Goal: Find specific page/section: Find specific page/section

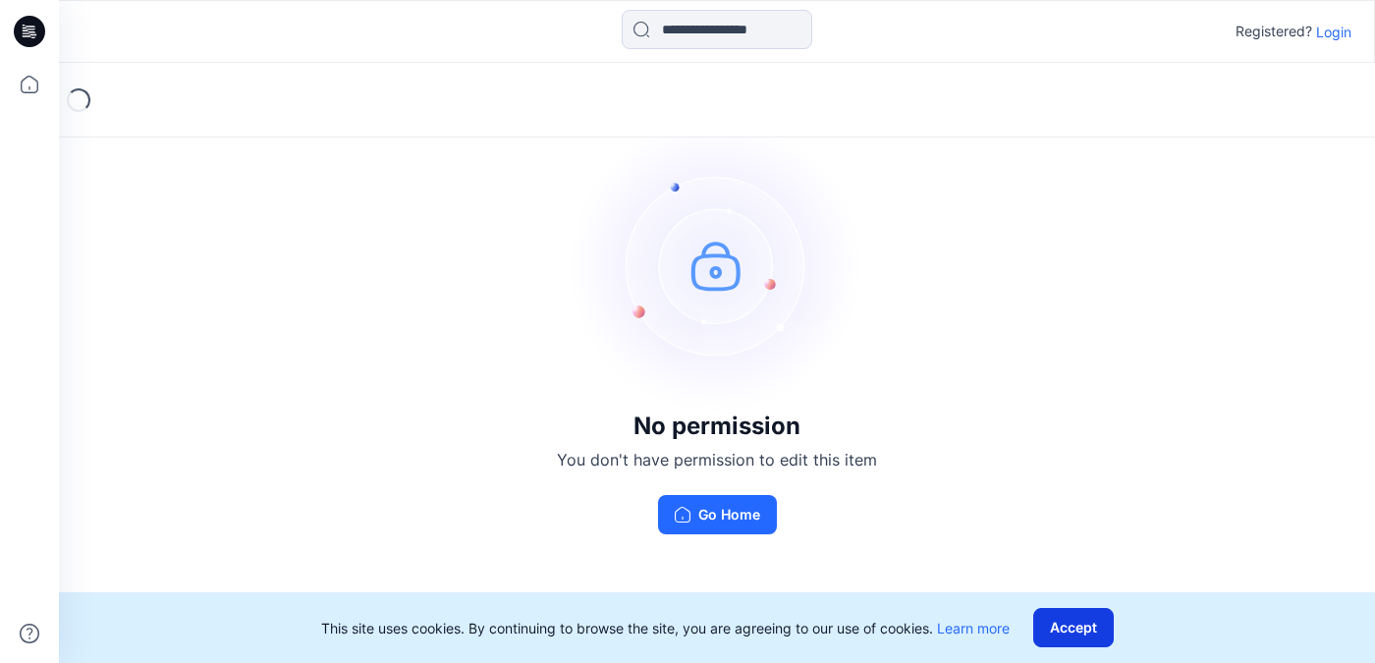
click at [1059, 621] on button "Accept" at bounding box center [1073, 627] width 81 height 39
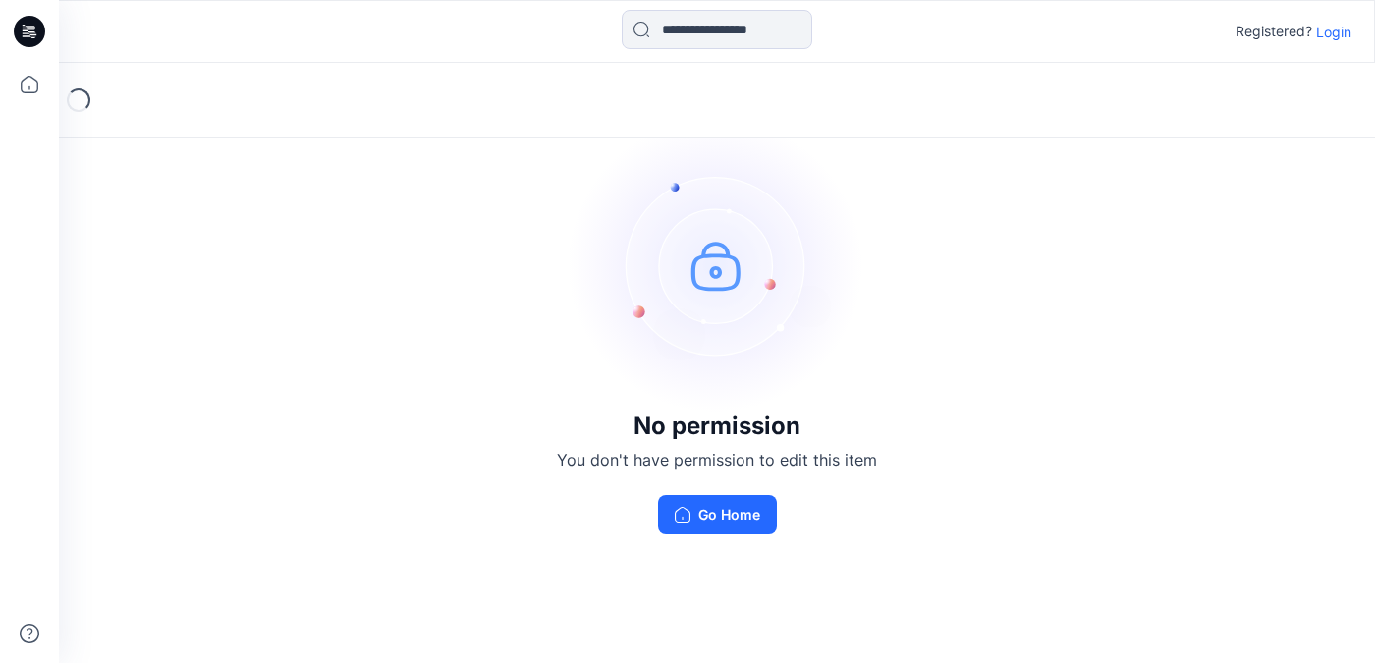
click at [1342, 30] on p "Login" at bounding box center [1333, 32] width 35 height 21
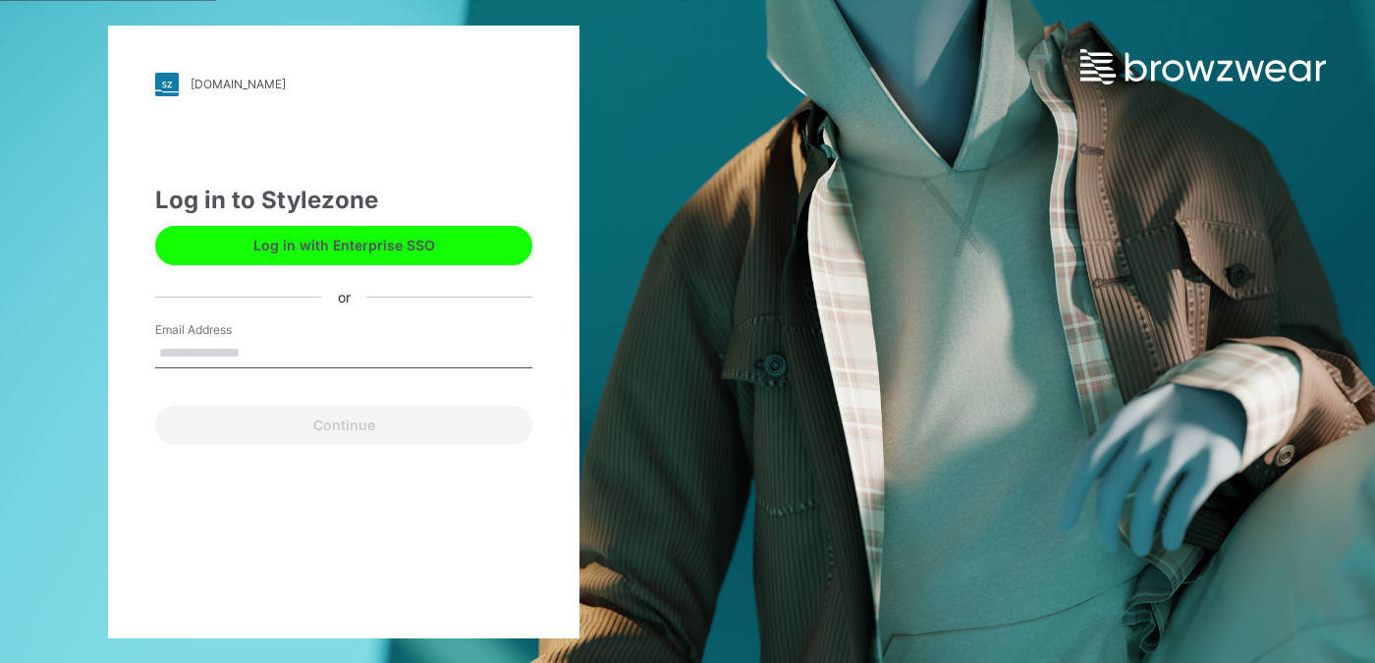
click at [174, 340] on input "Email Address" at bounding box center [343, 353] width 377 height 29
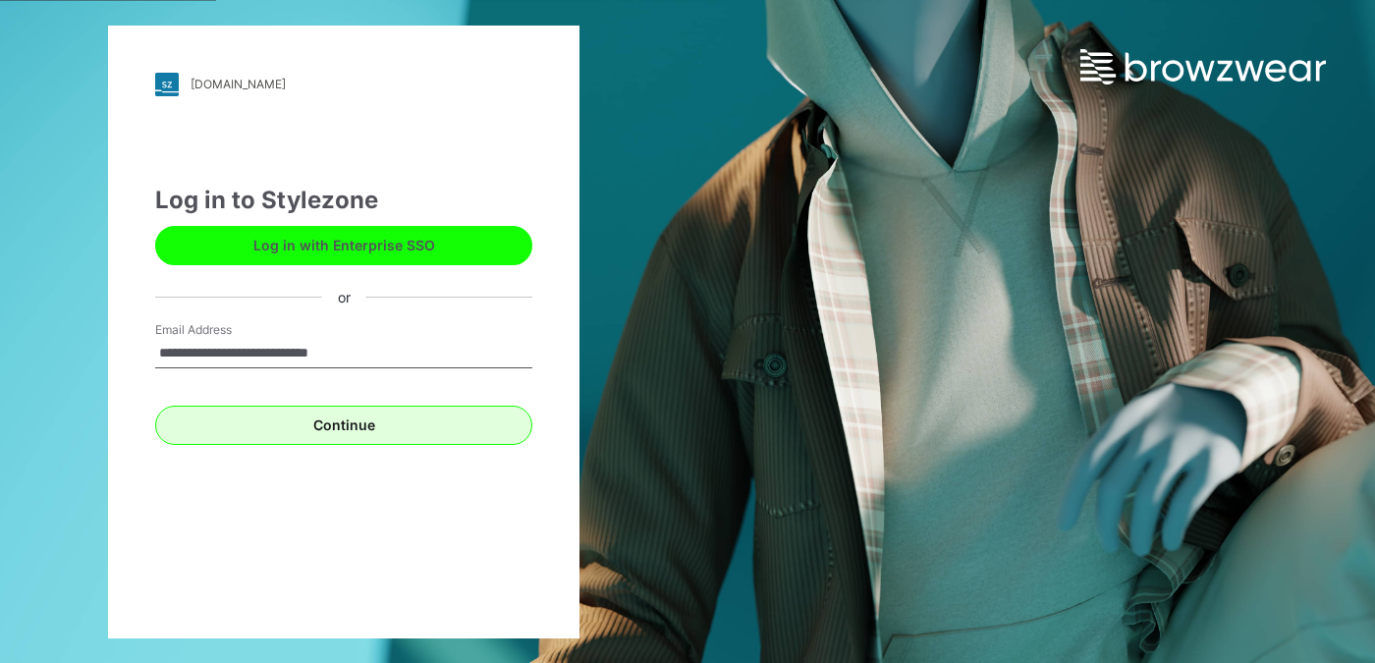
type input "**********"
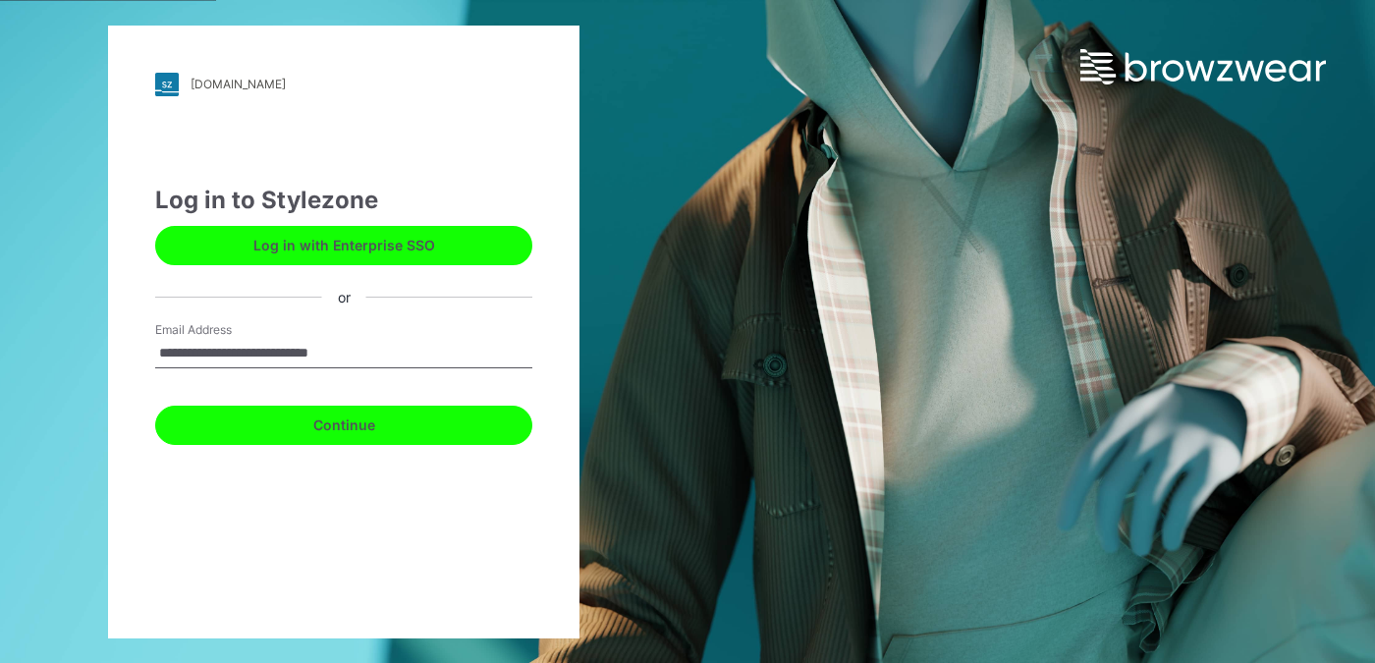
click at [333, 431] on button "Continue" at bounding box center [343, 425] width 377 height 39
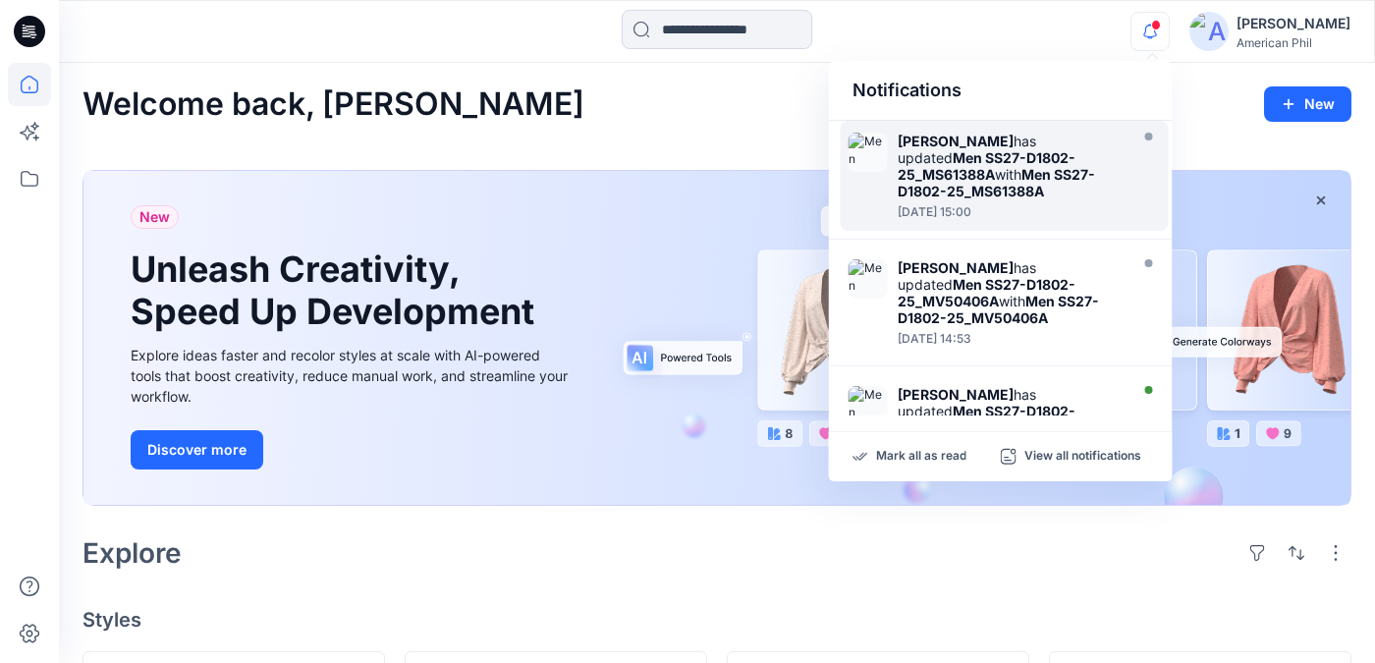
click at [969, 163] on strong "Men SS27-D1802-25_MS61388A" at bounding box center [986, 165] width 178 height 33
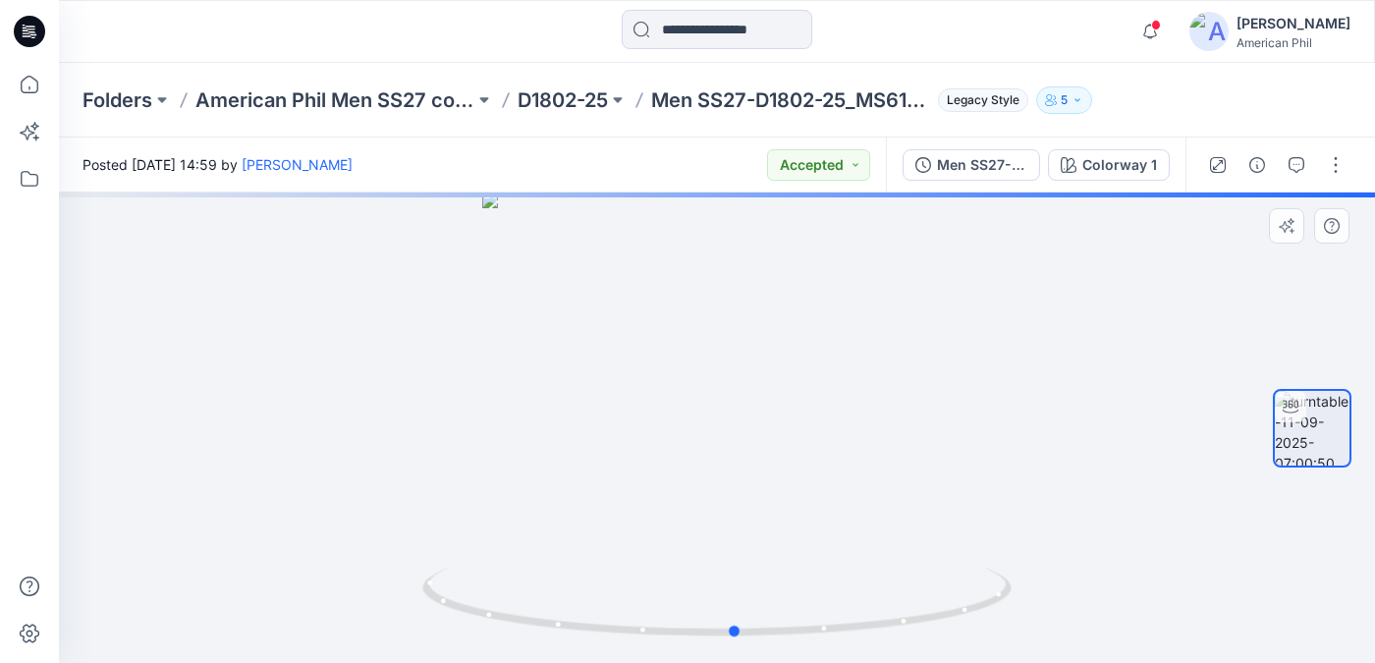
drag, startPoint x: 881, startPoint y: 620, endPoint x: 898, endPoint y: 564, distance: 58.7
click at [898, 564] on div at bounding box center [717, 427] width 1316 height 470
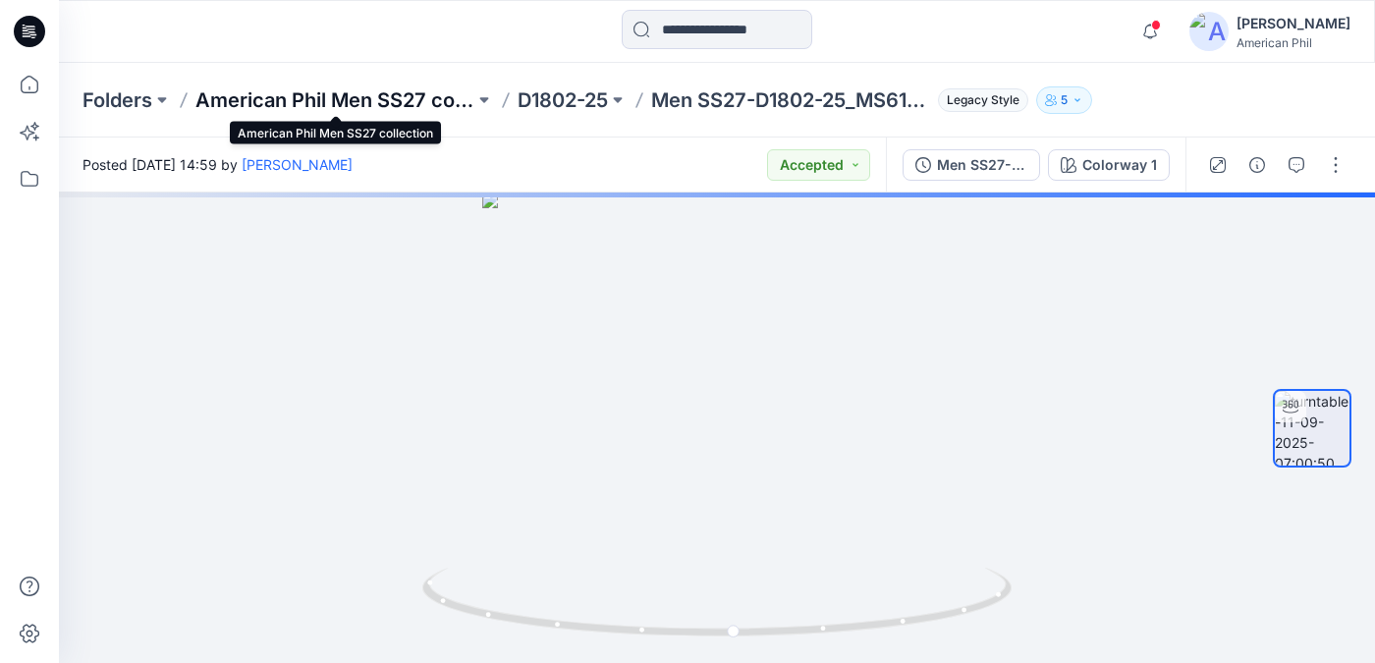
click at [341, 104] on p "American Phil Men SS27 collection" at bounding box center [334, 99] width 279 height 27
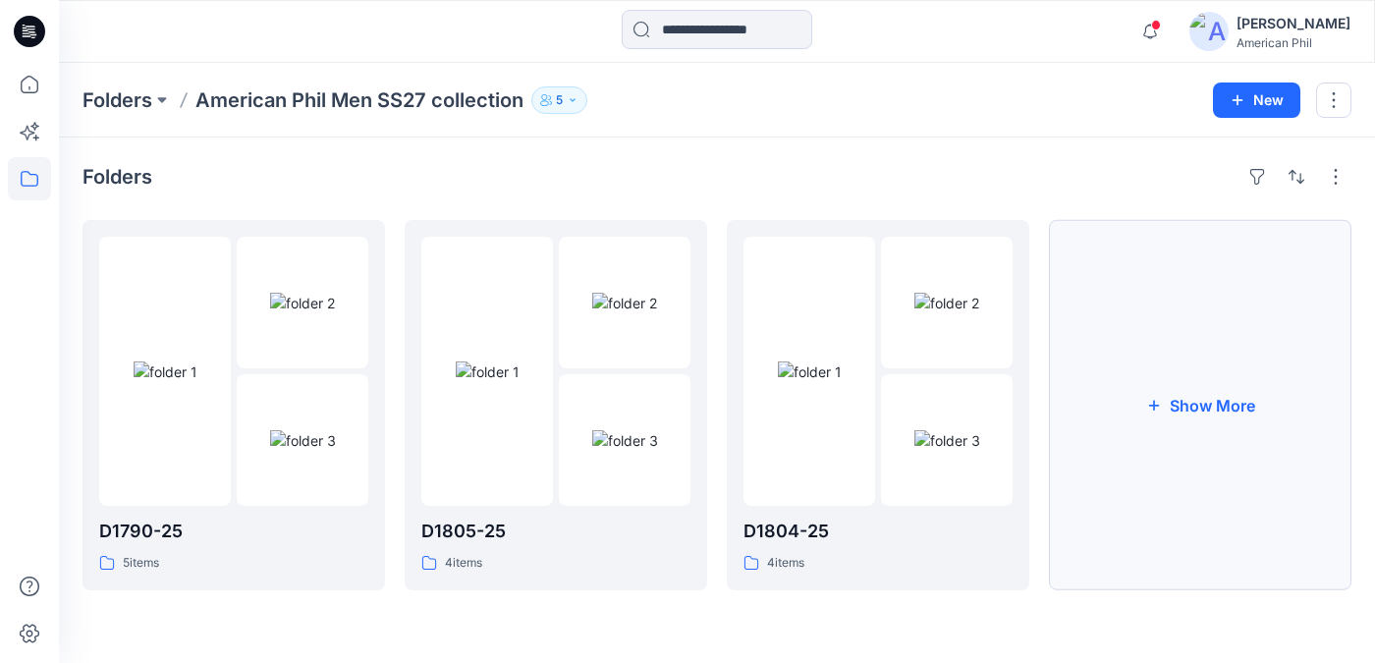
click at [1186, 400] on button "Show More" at bounding box center [1200, 405] width 302 height 370
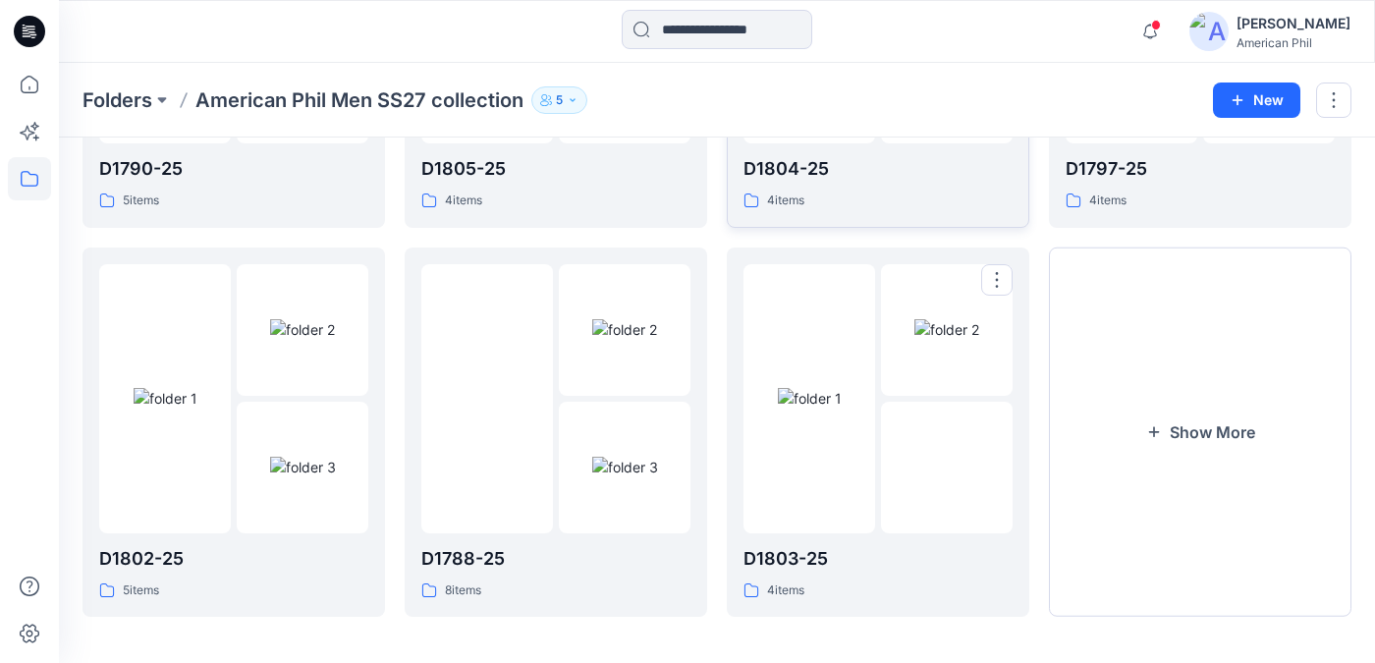
scroll to position [371, 0]
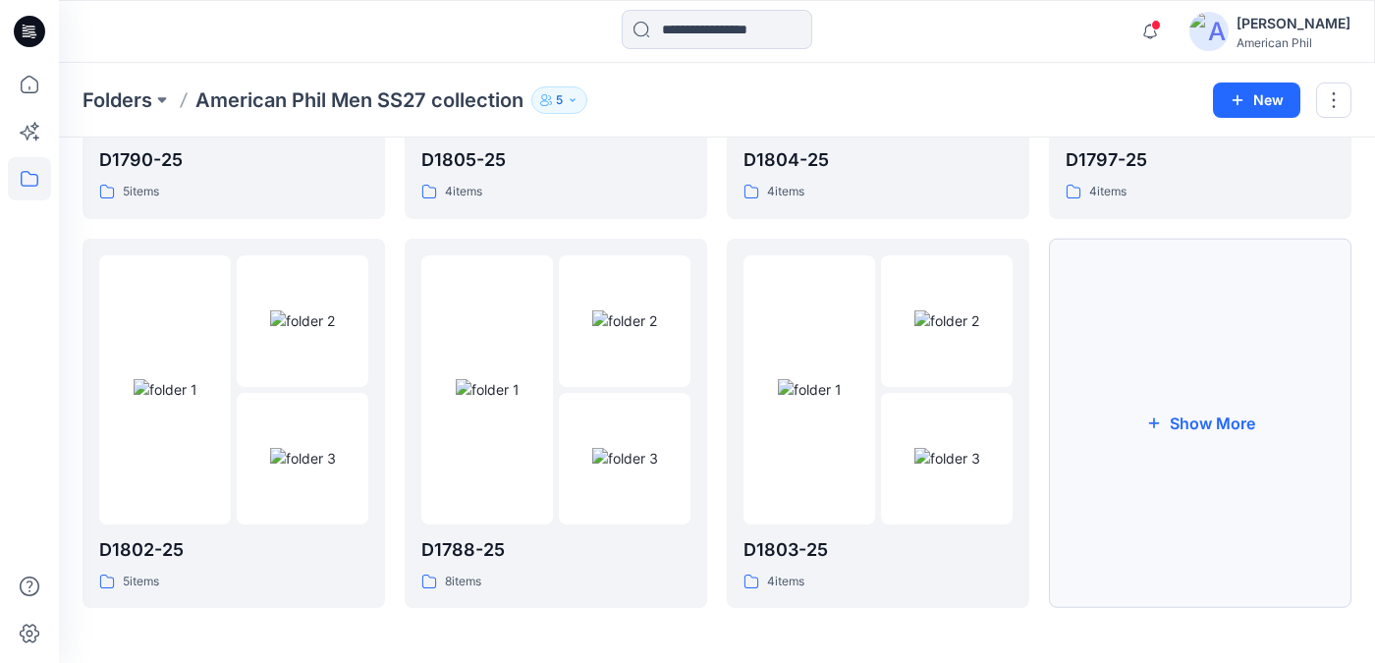
click at [1233, 422] on button "Show More" at bounding box center [1200, 424] width 302 height 370
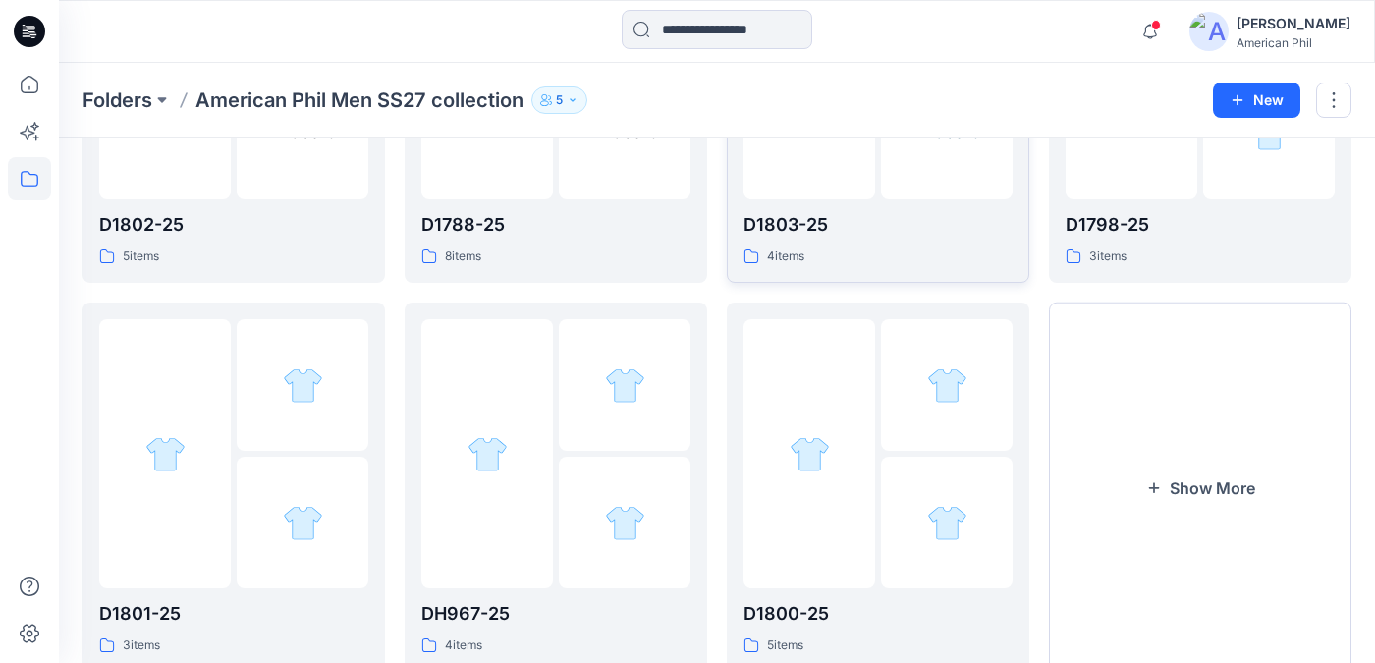
scroll to position [760, 0]
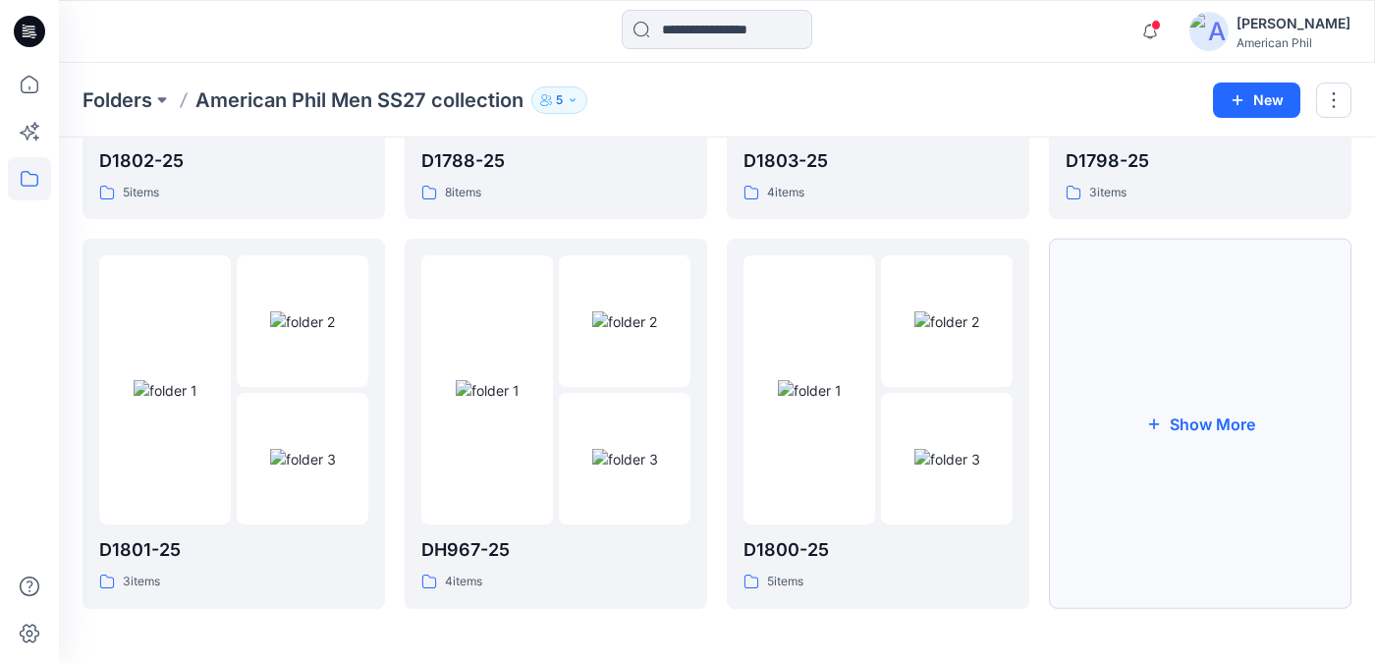
click at [1217, 419] on button "Show More" at bounding box center [1200, 424] width 302 height 370
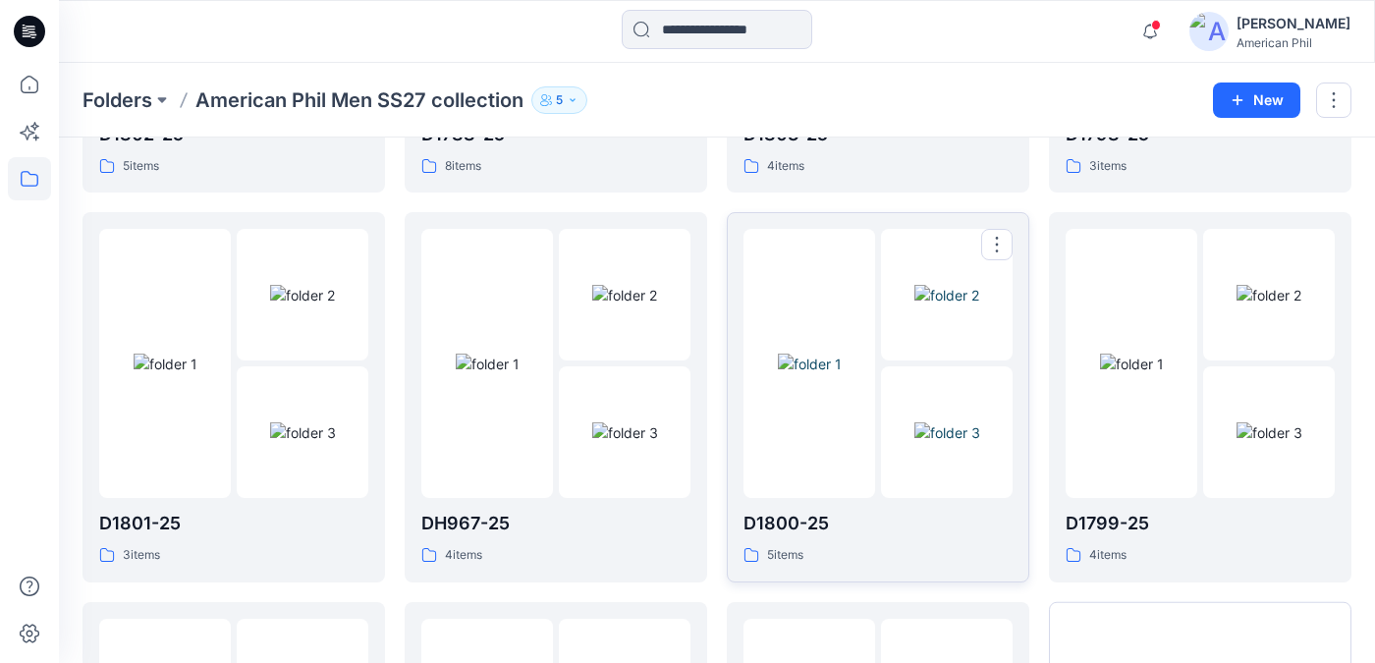
scroll to position [813, 0]
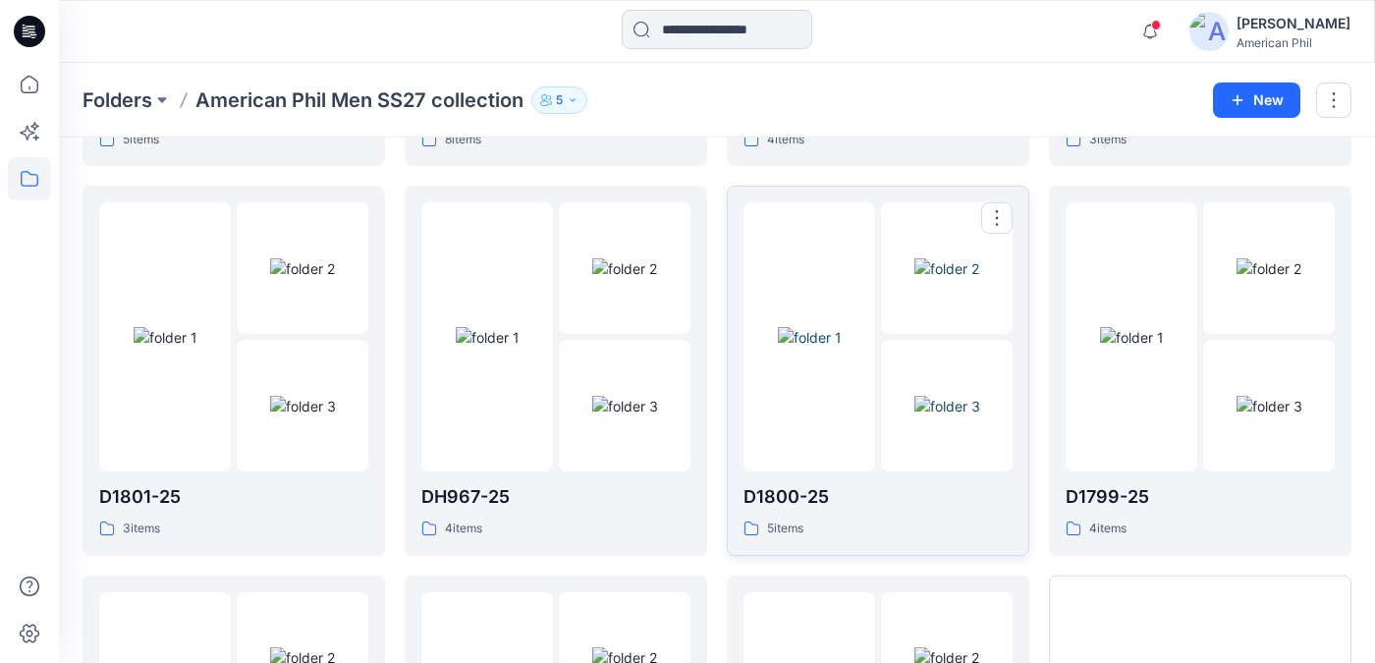
click at [950, 279] on img at bounding box center [946, 268] width 65 height 21
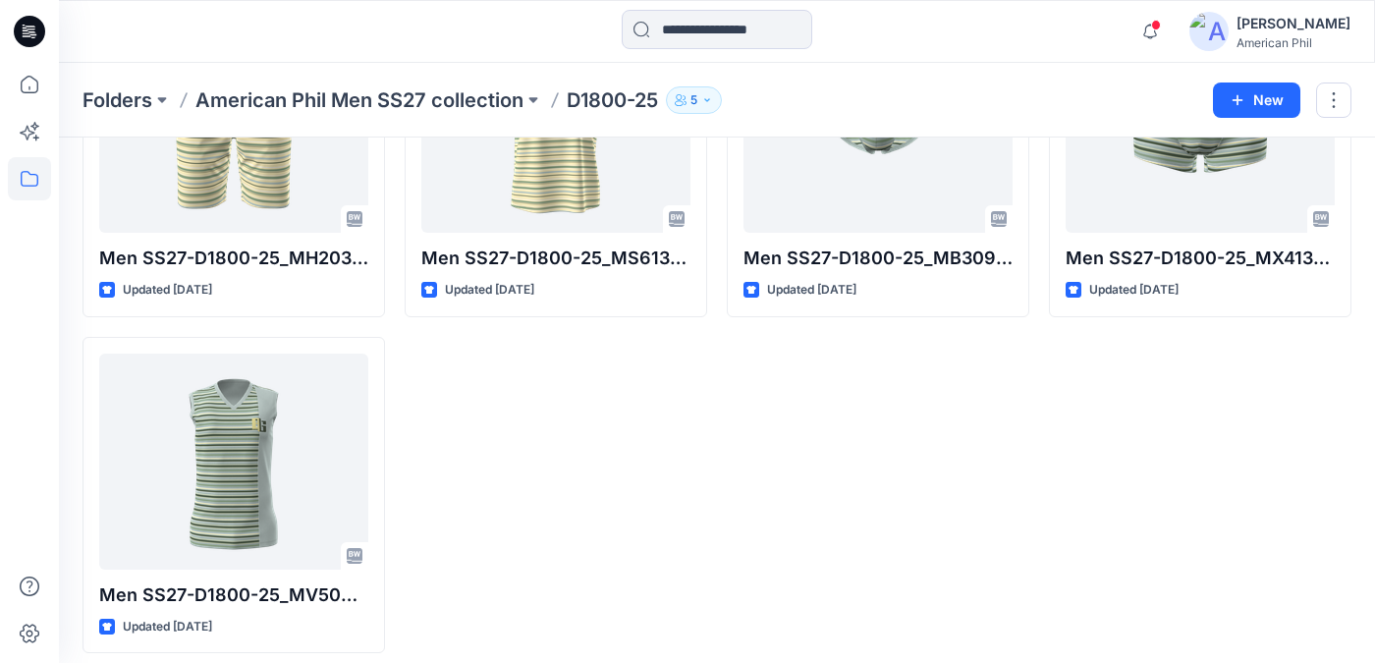
scroll to position [234, 0]
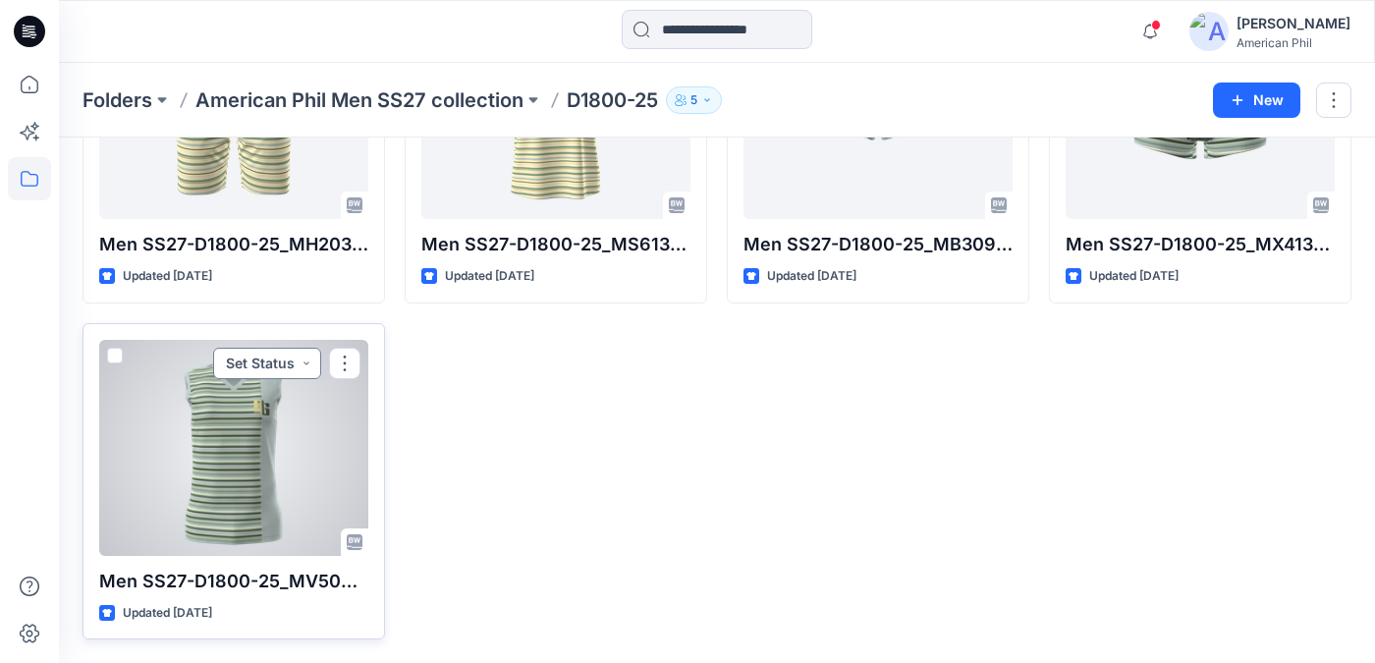
click at [303, 367] on button "Set Status" at bounding box center [267, 363] width 108 height 31
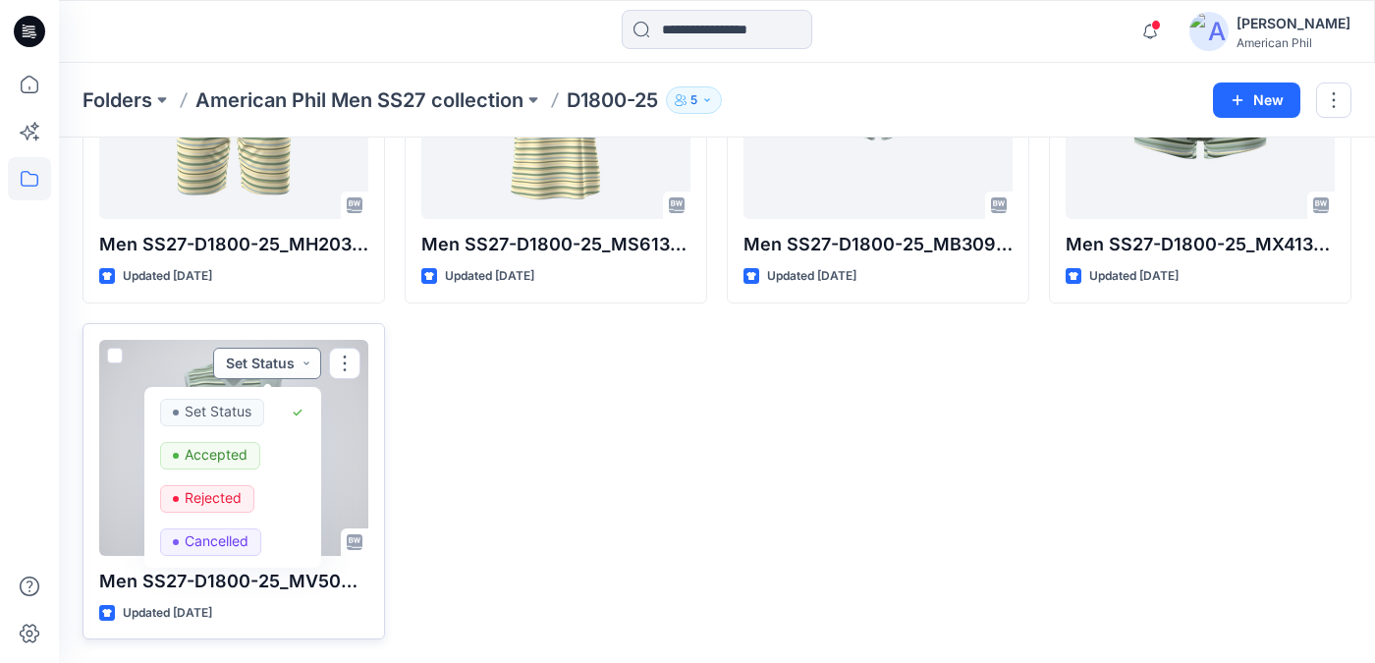
click at [303, 367] on button "Set Status" at bounding box center [267, 363] width 108 height 31
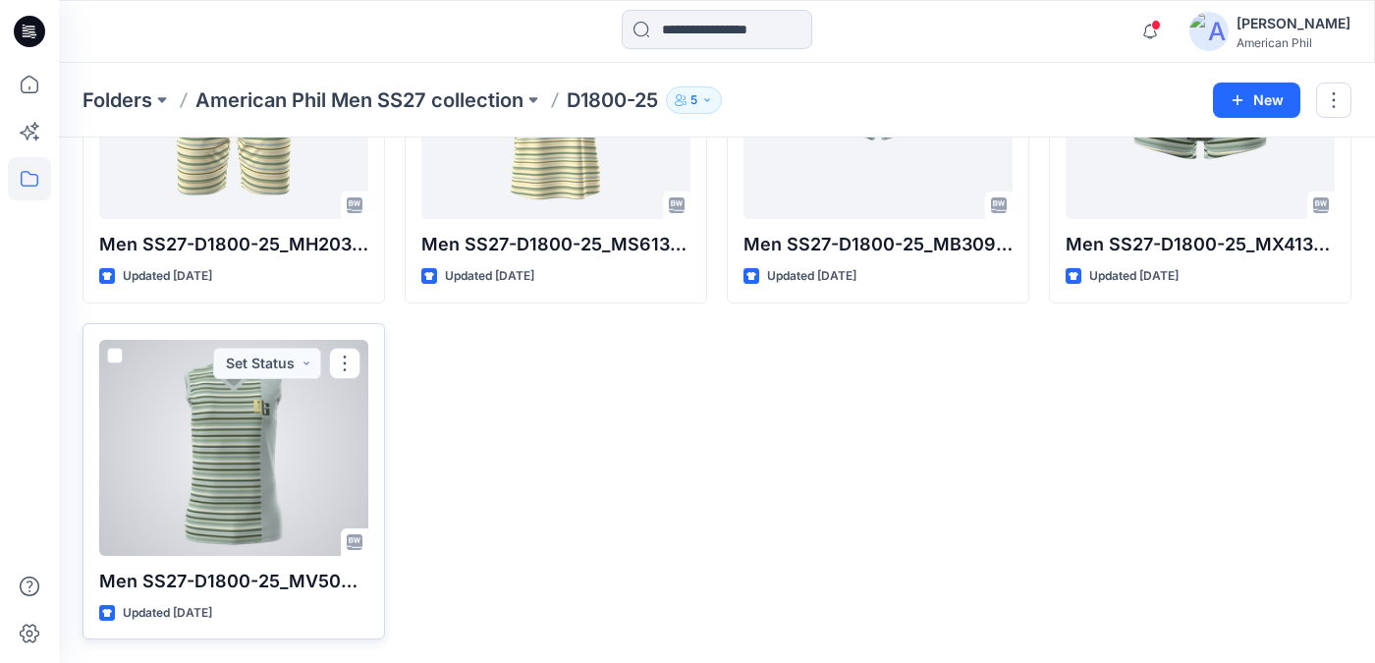
click at [221, 455] on div at bounding box center [233, 448] width 269 height 216
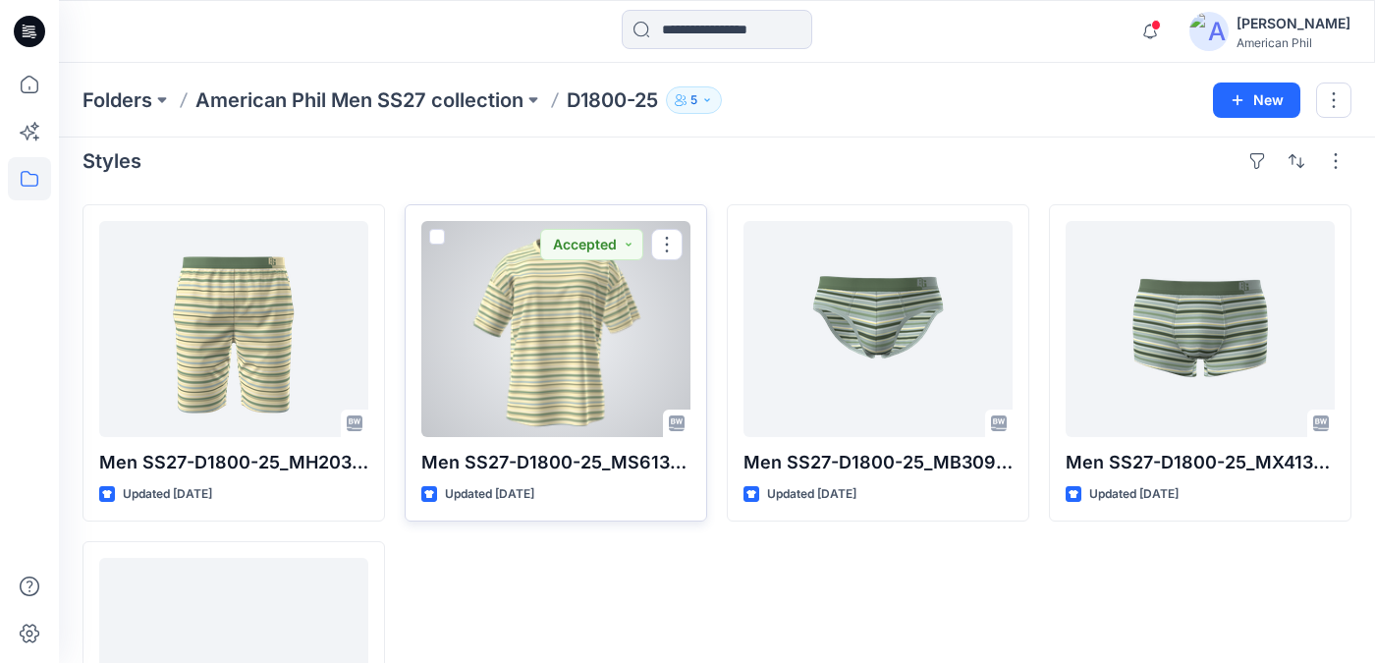
scroll to position [15, 0]
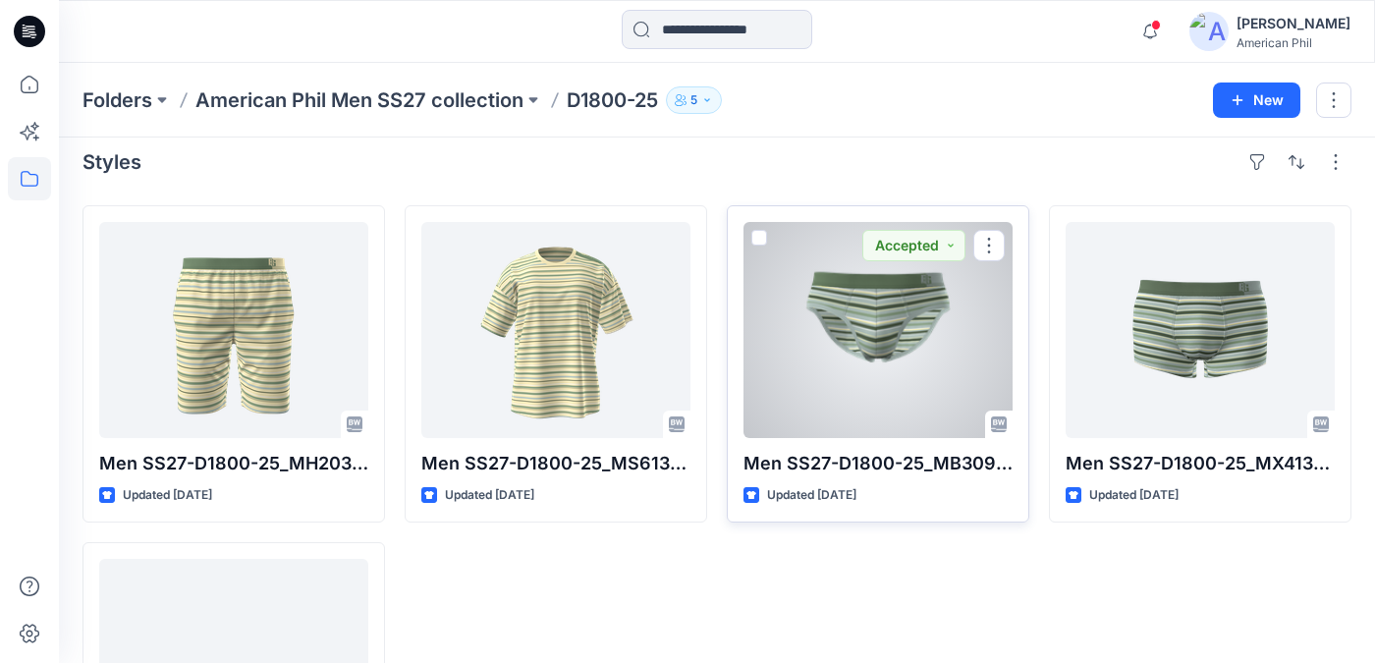
click at [875, 329] on div at bounding box center [877, 330] width 269 height 216
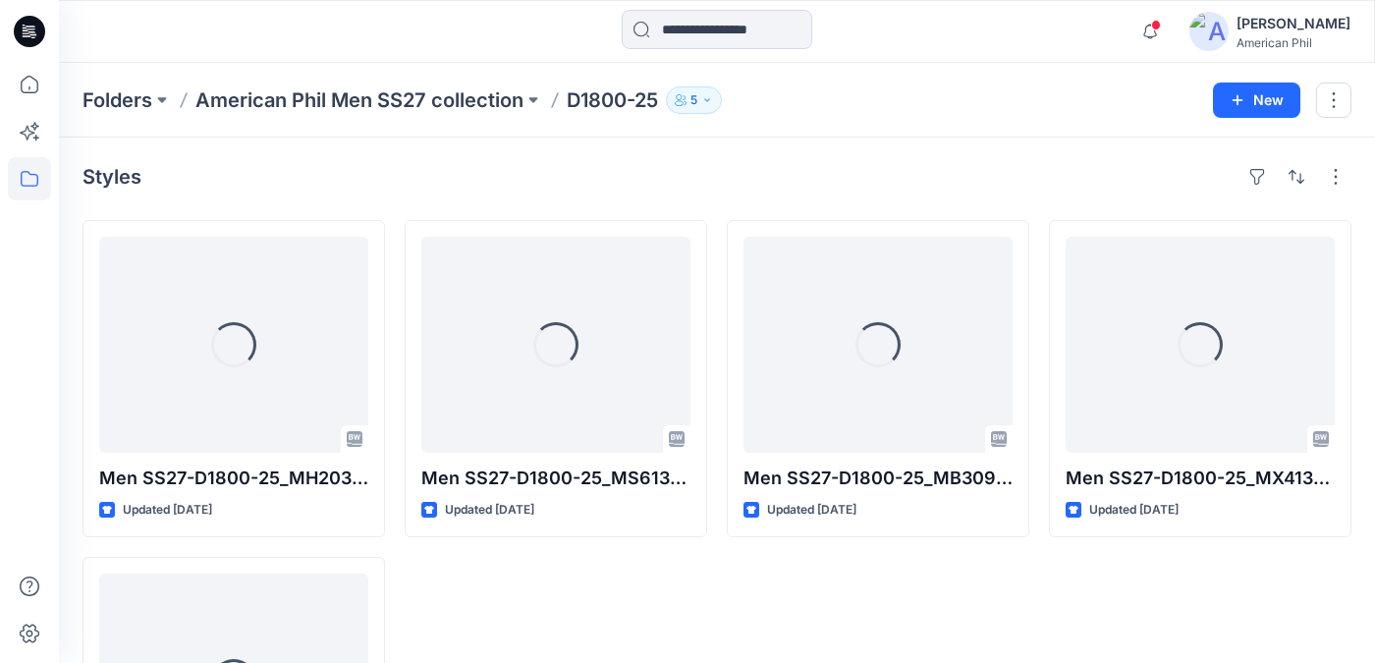
scroll to position [15, 0]
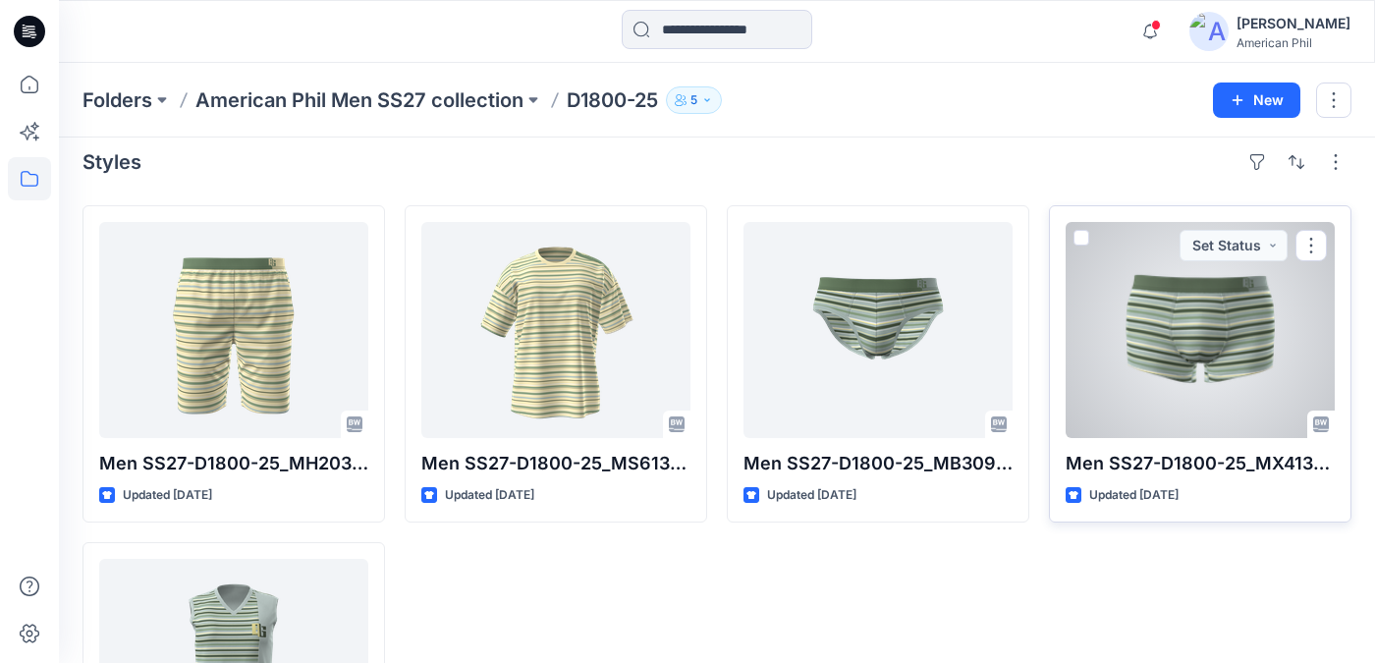
click at [1198, 323] on div at bounding box center [1199, 330] width 269 height 216
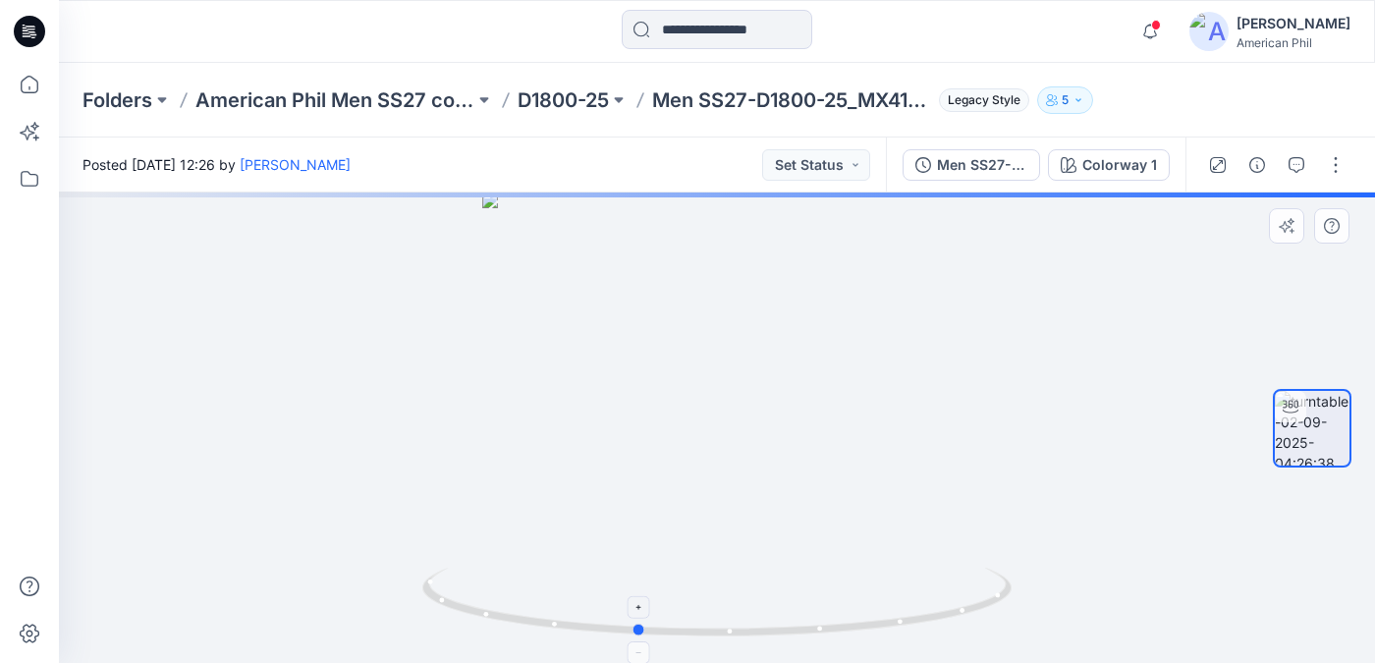
drag, startPoint x: 838, startPoint y: 620, endPoint x: 759, endPoint y: 621, distance: 78.6
click at [759, 621] on icon at bounding box center [719, 605] width 594 height 74
click at [861, 162] on button "Set Status" at bounding box center [816, 164] width 108 height 31
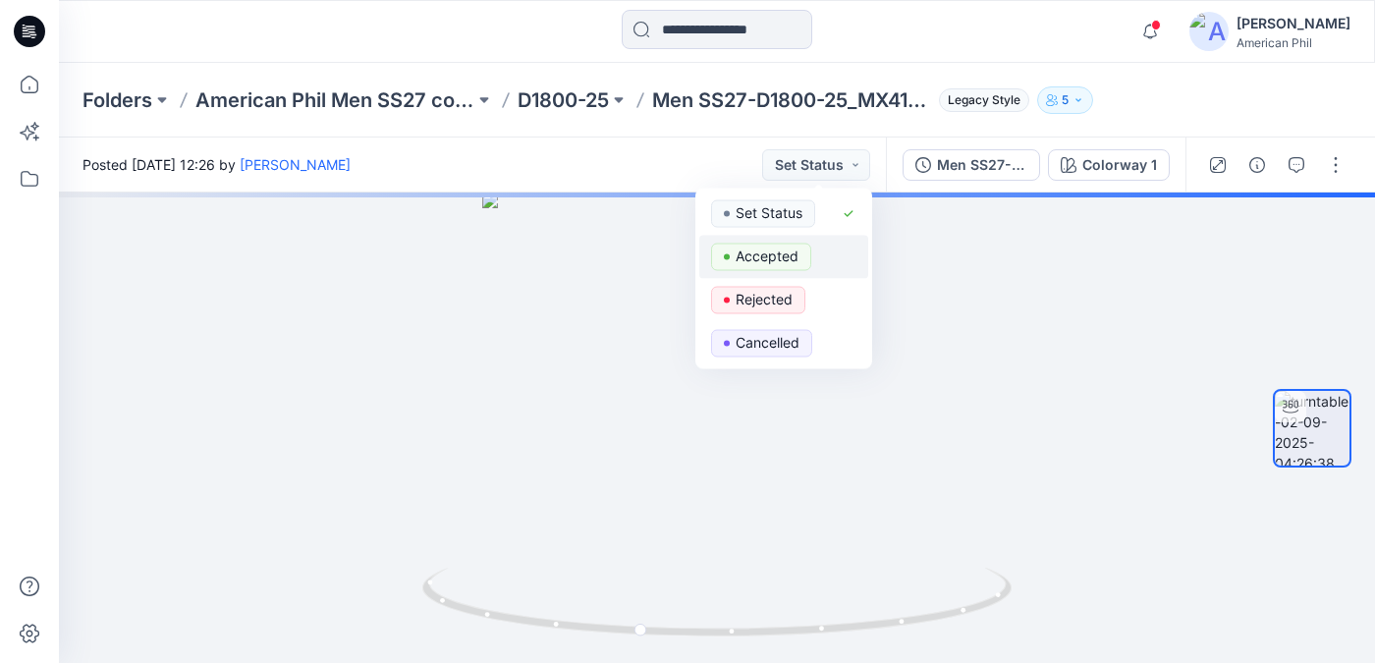
click at [770, 257] on p "Accepted" at bounding box center [766, 256] width 63 height 26
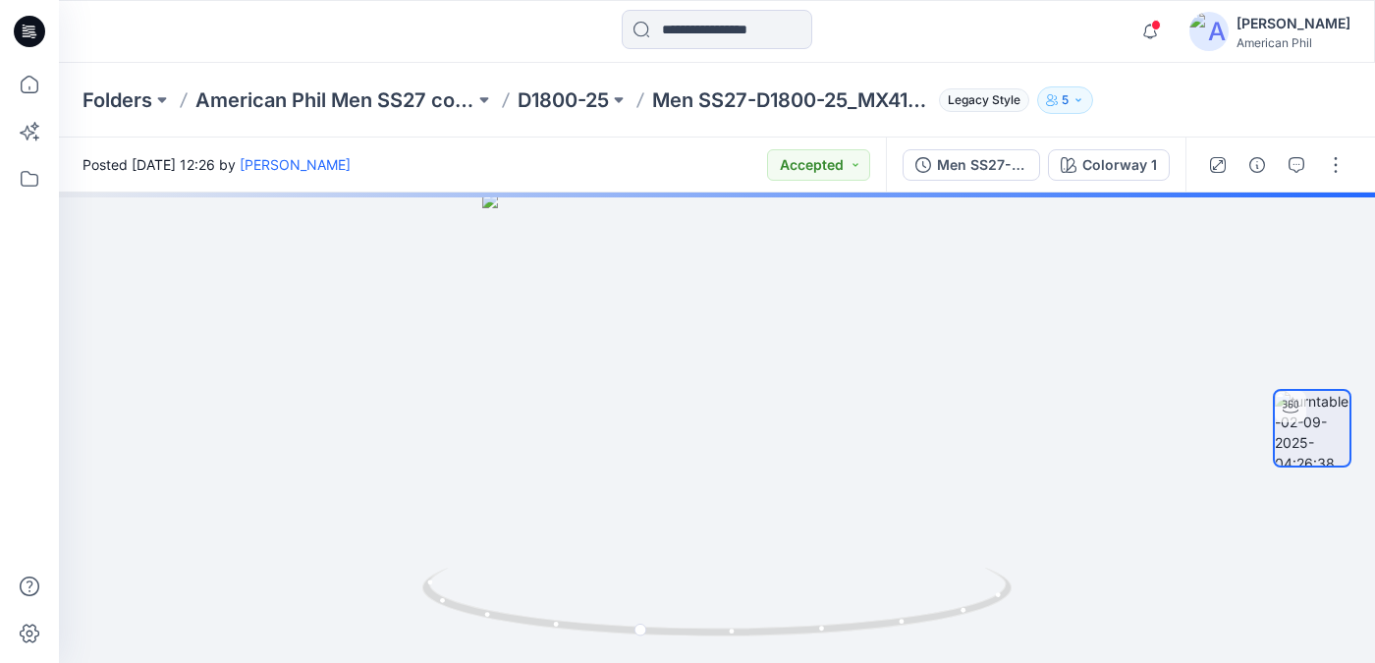
scroll to position [15, 0]
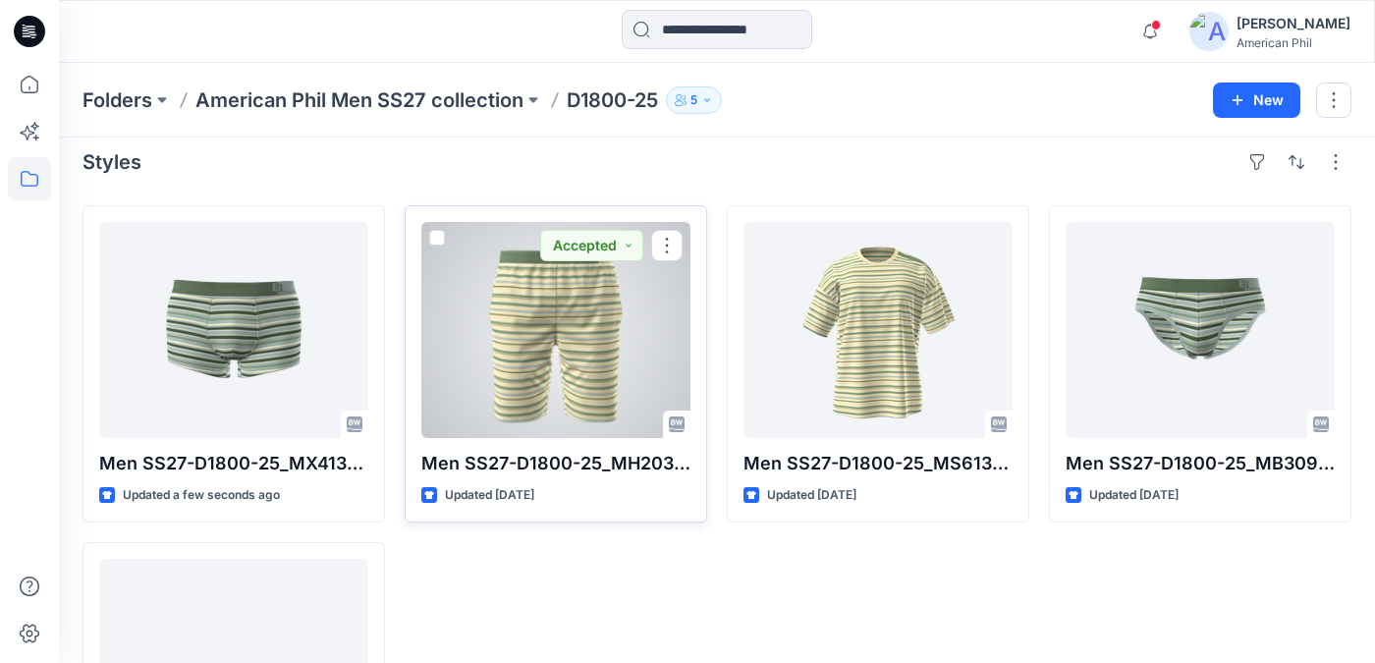
click at [558, 364] on div at bounding box center [555, 330] width 269 height 216
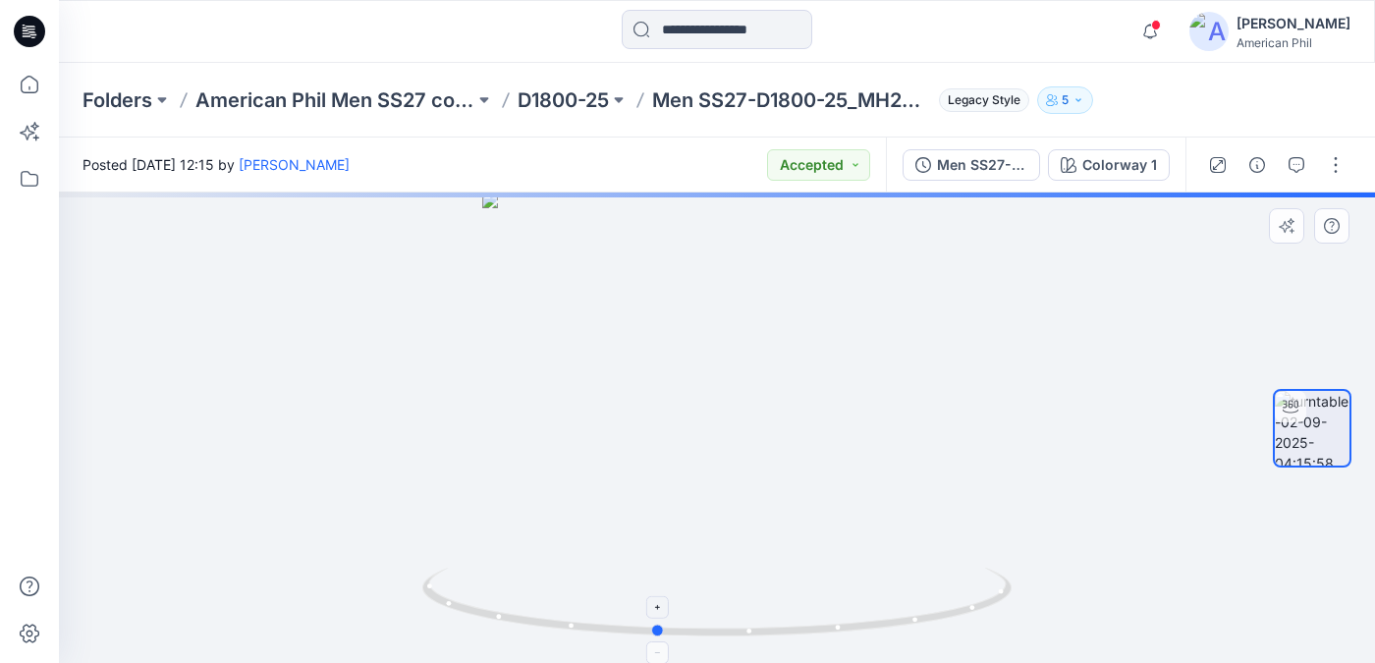
drag, startPoint x: 719, startPoint y: 629, endPoint x: 659, endPoint y: 618, distance: 61.0
click at [658, 618] on icon at bounding box center [719, 605] width 594 height 74
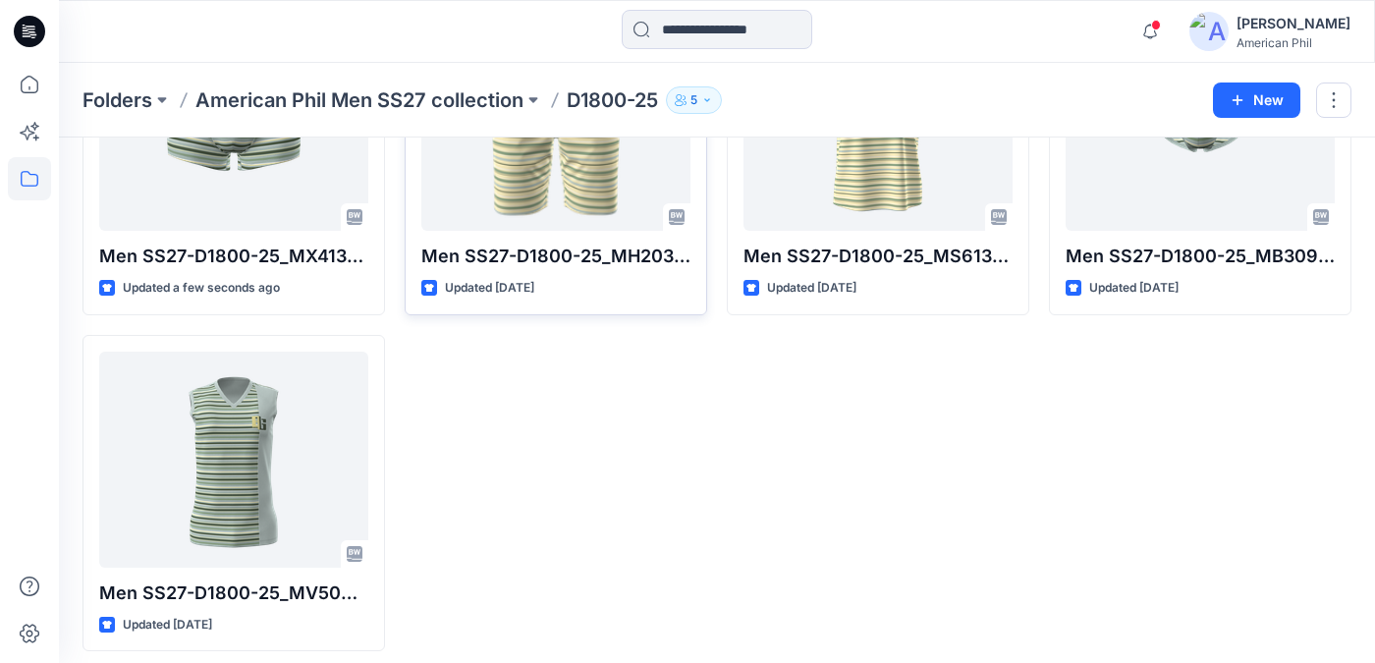
scroll to position [224, 0]
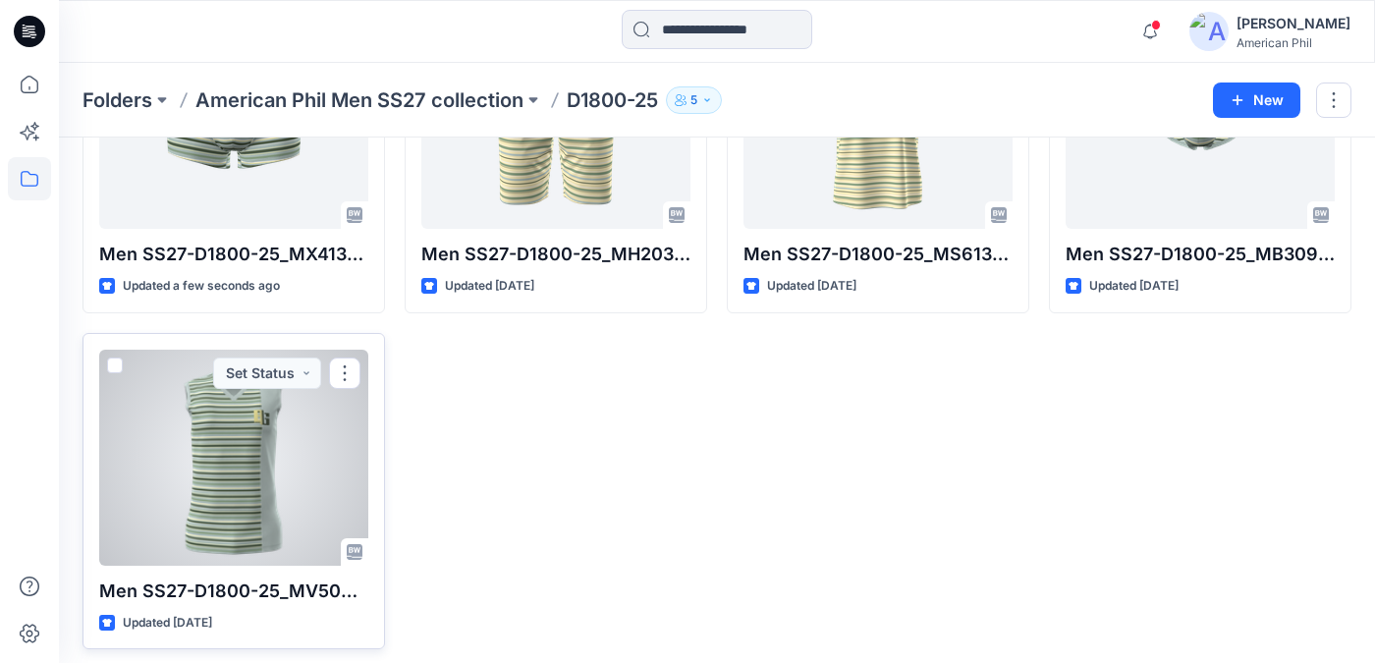
click at [243, 466] on div at bounding box center [233, 458] width 269 height 216
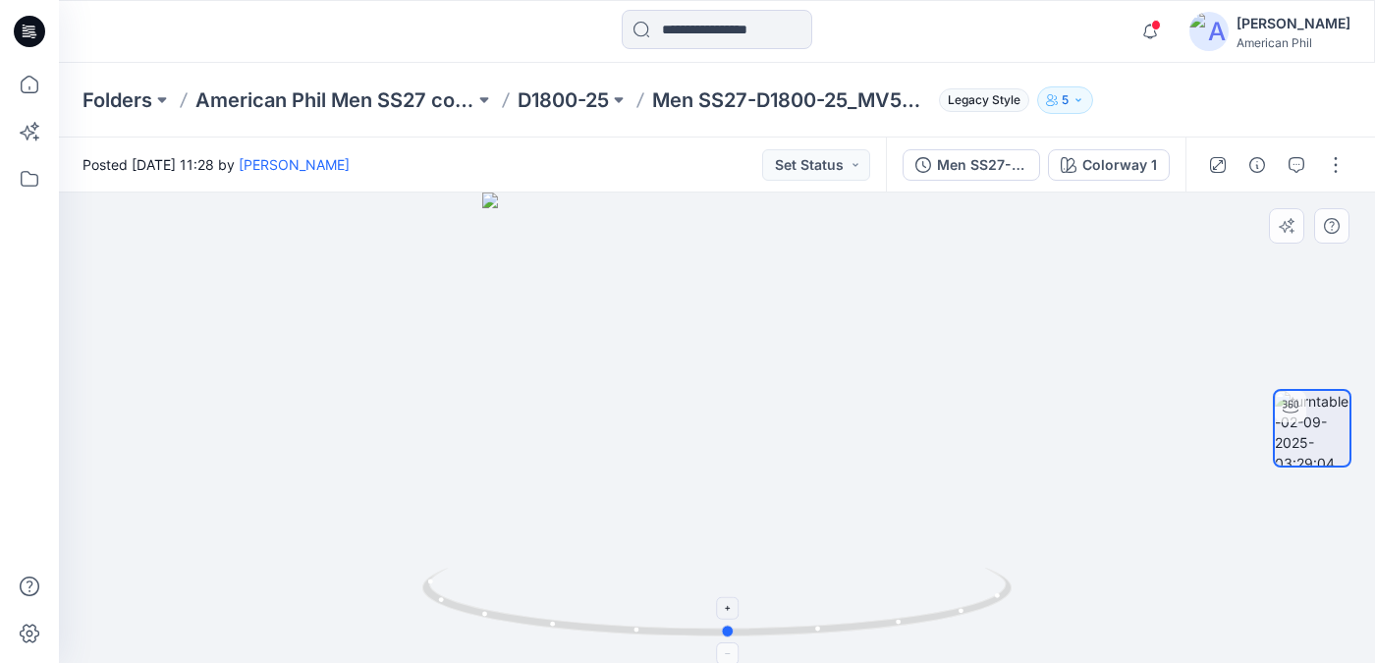
drag, startPoint x: 680, startPoint y: 634, endPoint x: 694, endPoint y: 625, distance: 16.3
click at [692, 627] on icon at bounding box center [719, 605] width 594 height 74
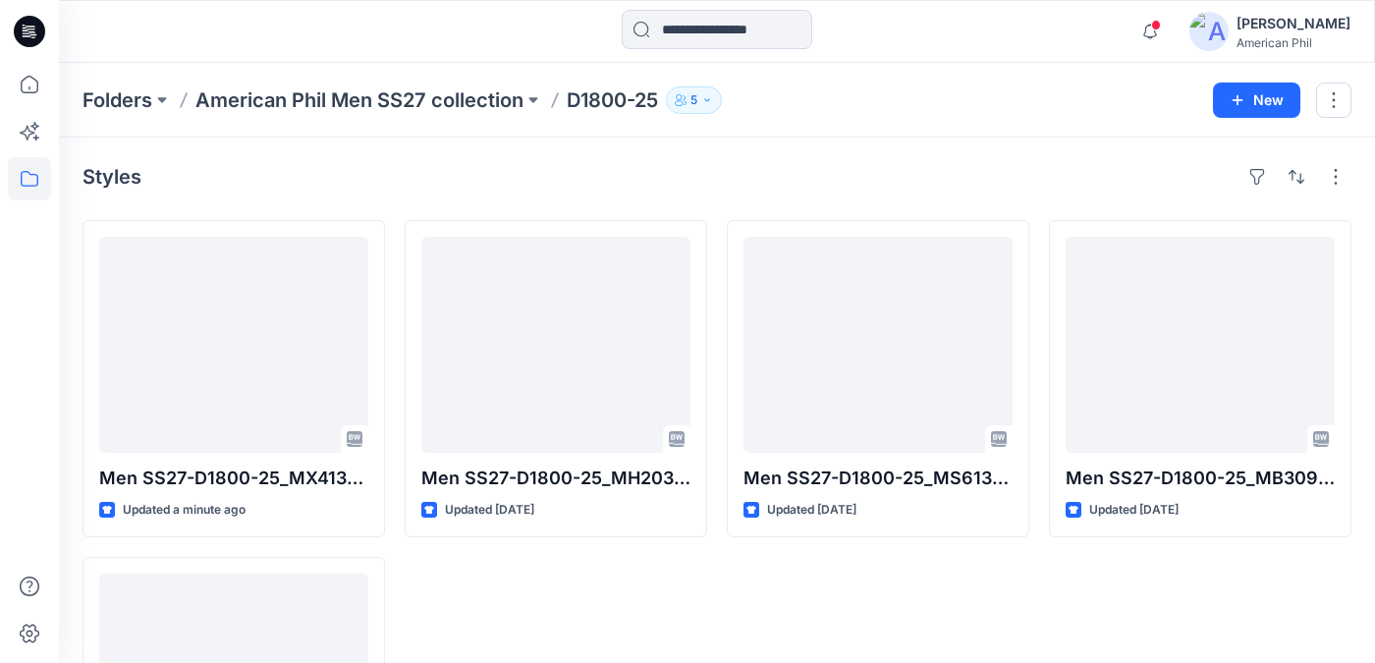
scroll to position [224, 0]
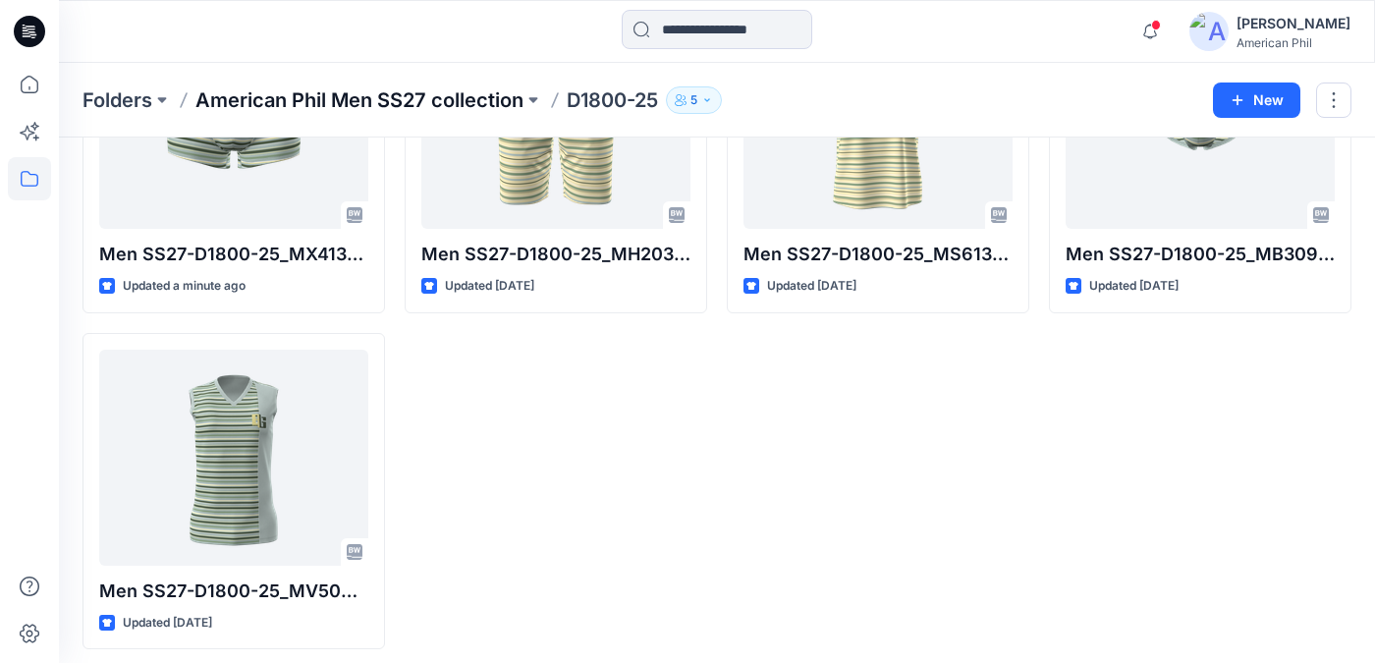
click at [231, 98] on p "American Phil Men SS27 collection" at bounding box center [359, 99] width 328 height 27
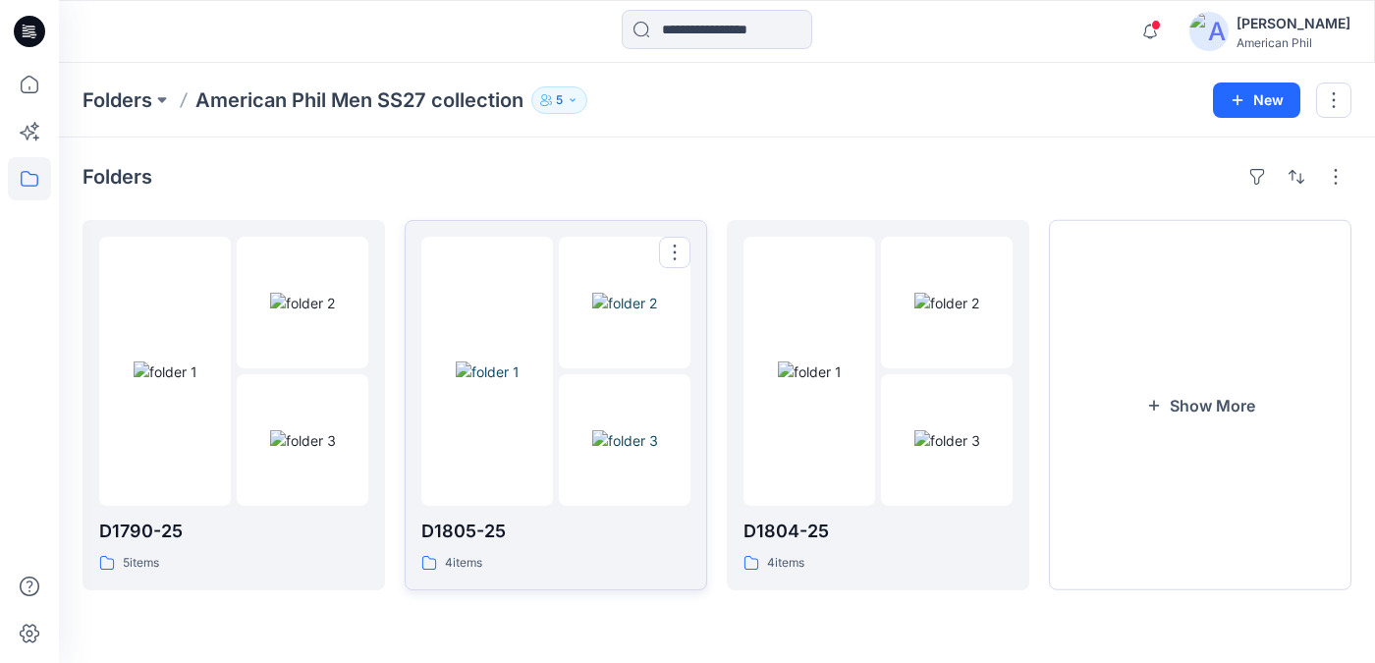
click at [620, 313] on img at bounding box center [624, 303] width 65 height 21
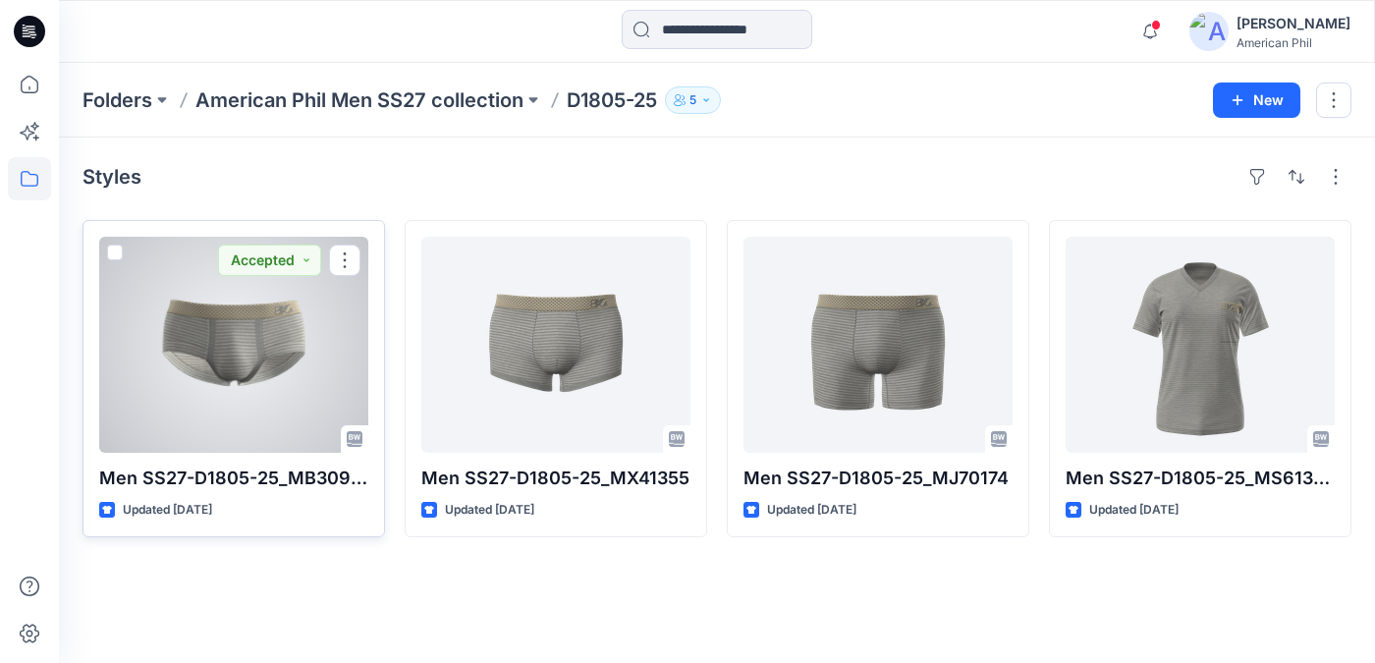
click at [243, 321] on div at bounding box center [233, 345] width 269 height 216
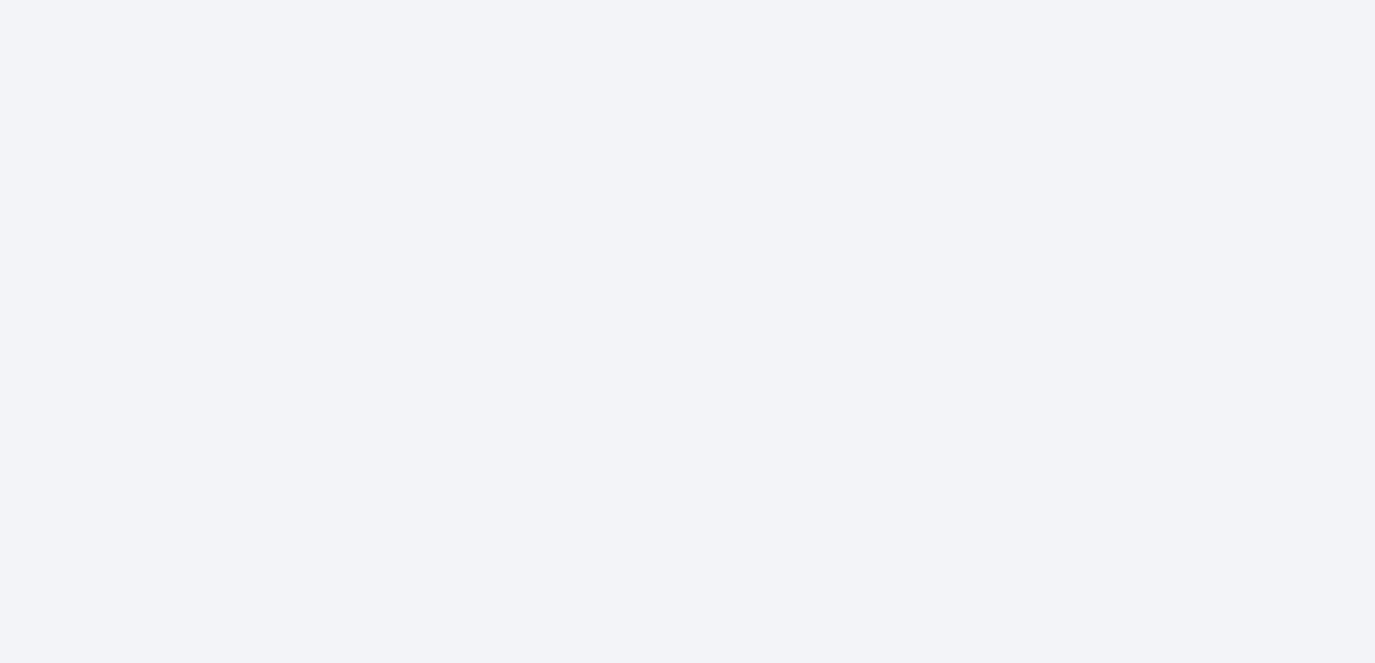
drag, startPoint x: 653, startPoint y: 452, endPoint x: 608, endPoint y: 421, distance: 54.5
click at [608, 421] on div at bounding box center [717, 427] width 1316 height 470
